Goal: Information Seeking & Learning: Learn about a topic

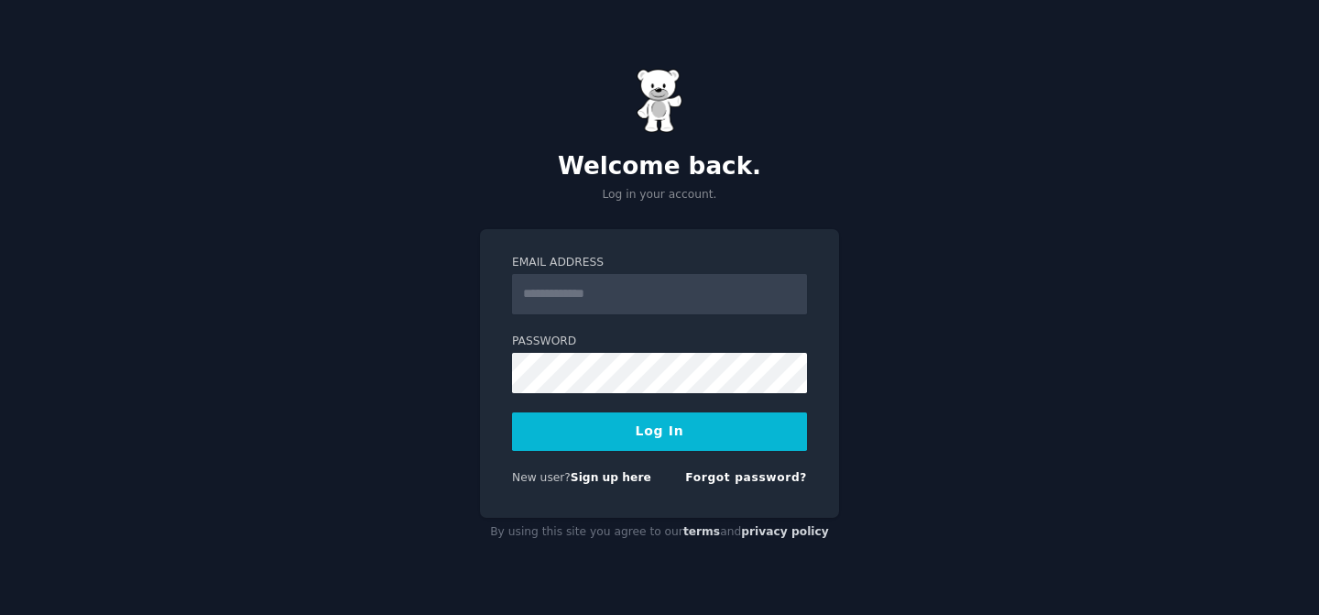
click at [654, 279] on input "Email Address" at bounding box center [659, 294] width 295 height 40
click at [586, 291] on input "Email Address" at bounding box center [659, 294] width 295 height 40
type input "**********"
click at [640, 423] on button "Log In" at bounding box center [659, 431] width 295 height 38
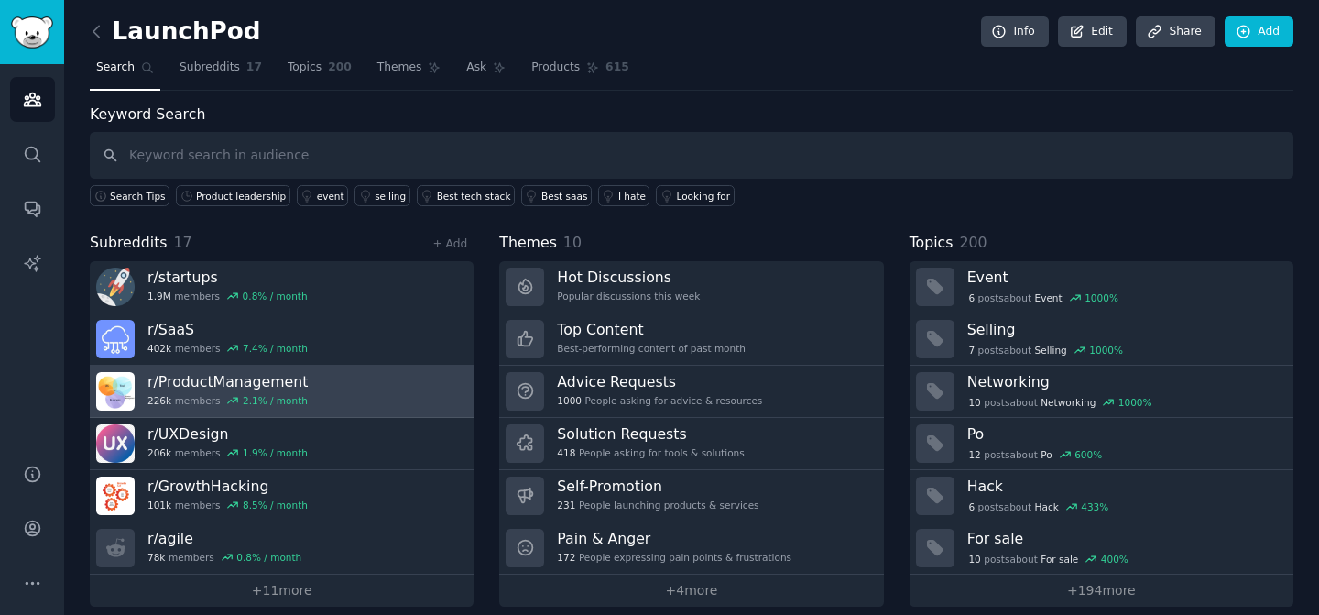
click at [211, 378] on h3 "r/ ProductManagement" at bounding box center [228, 381] width 160 height 19
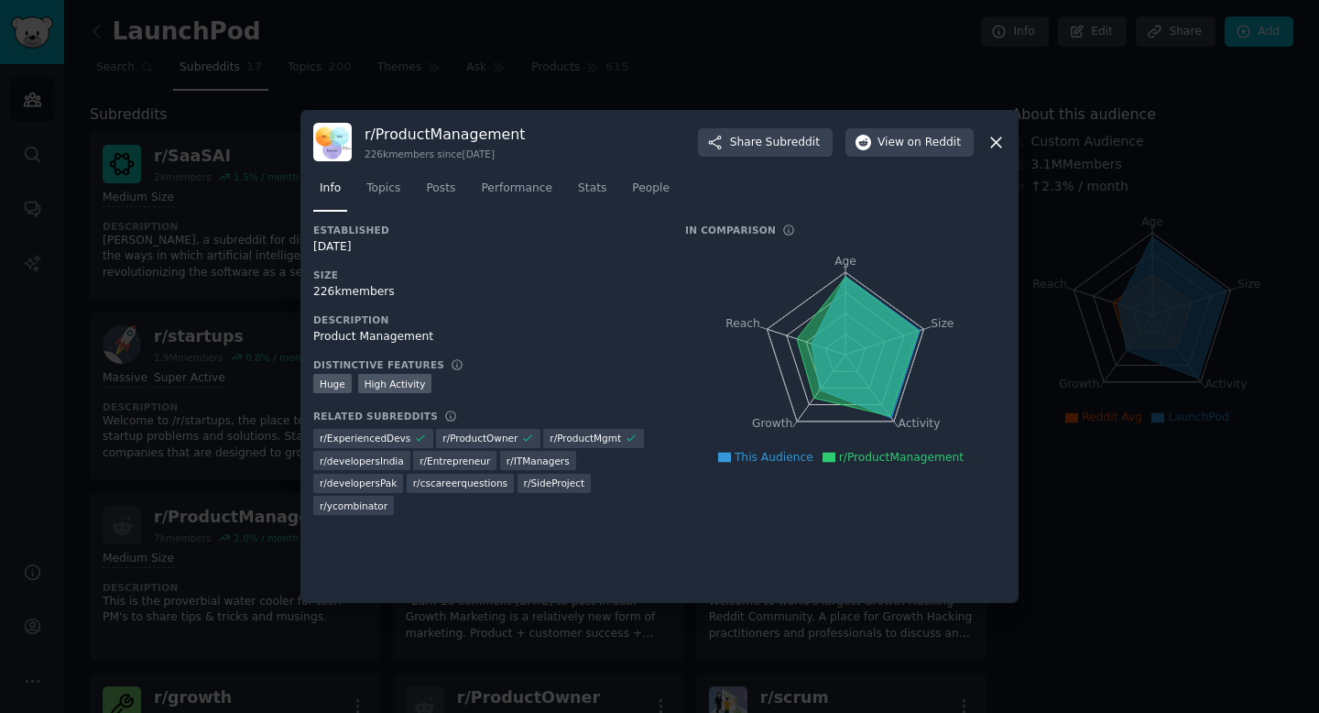
click at [989, 270] on icon "Age Size Activity Growth Reach" at bounding box center [845, 354] width 321 height 231
click at [906, 149] on span "View on Reddit" at bounding box center [919, 143] width 83 height 16
